Goal: Information Seeking & Learning: Learn about a topic

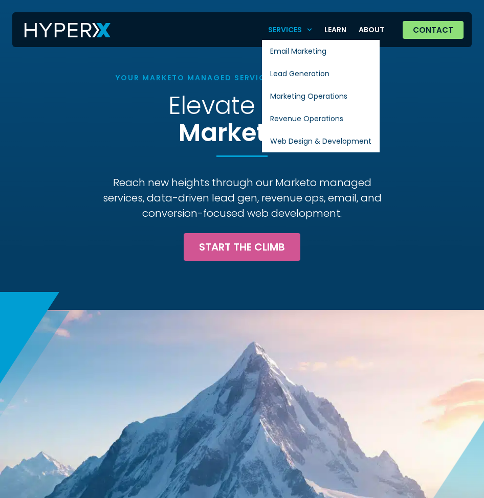
click at [311, 25] on span "Menu" at bounding box center [307, 29] width 10 height 15
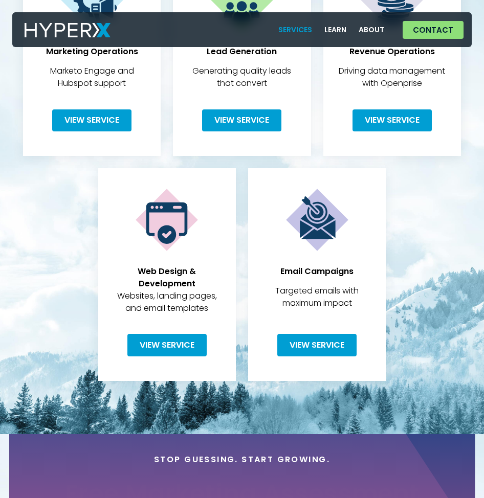
scroll to position [397, 0]
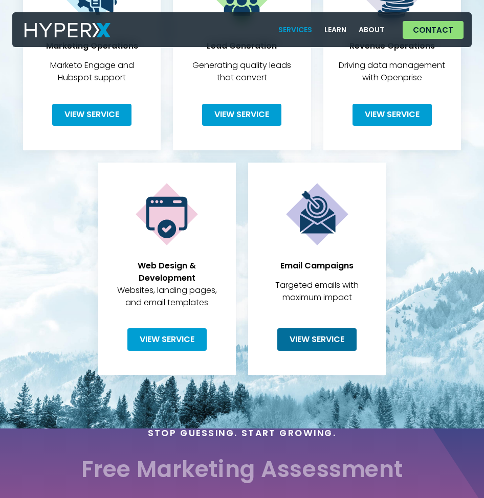
click at [313, 347] on link "View Service" at bounding box center [316, 339] width 79 height 22
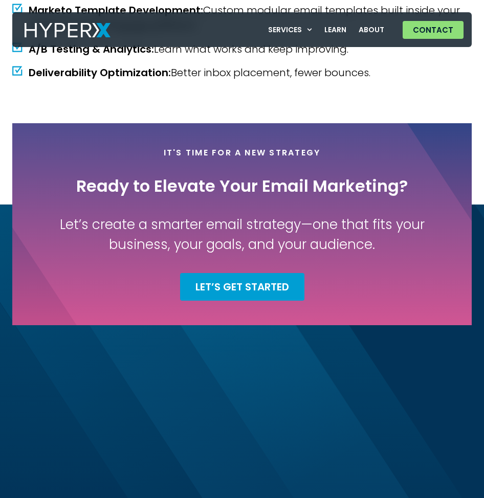
scroll to position [2558, 0]
